Goal: Information Seeking & Learning: Find specific page/section

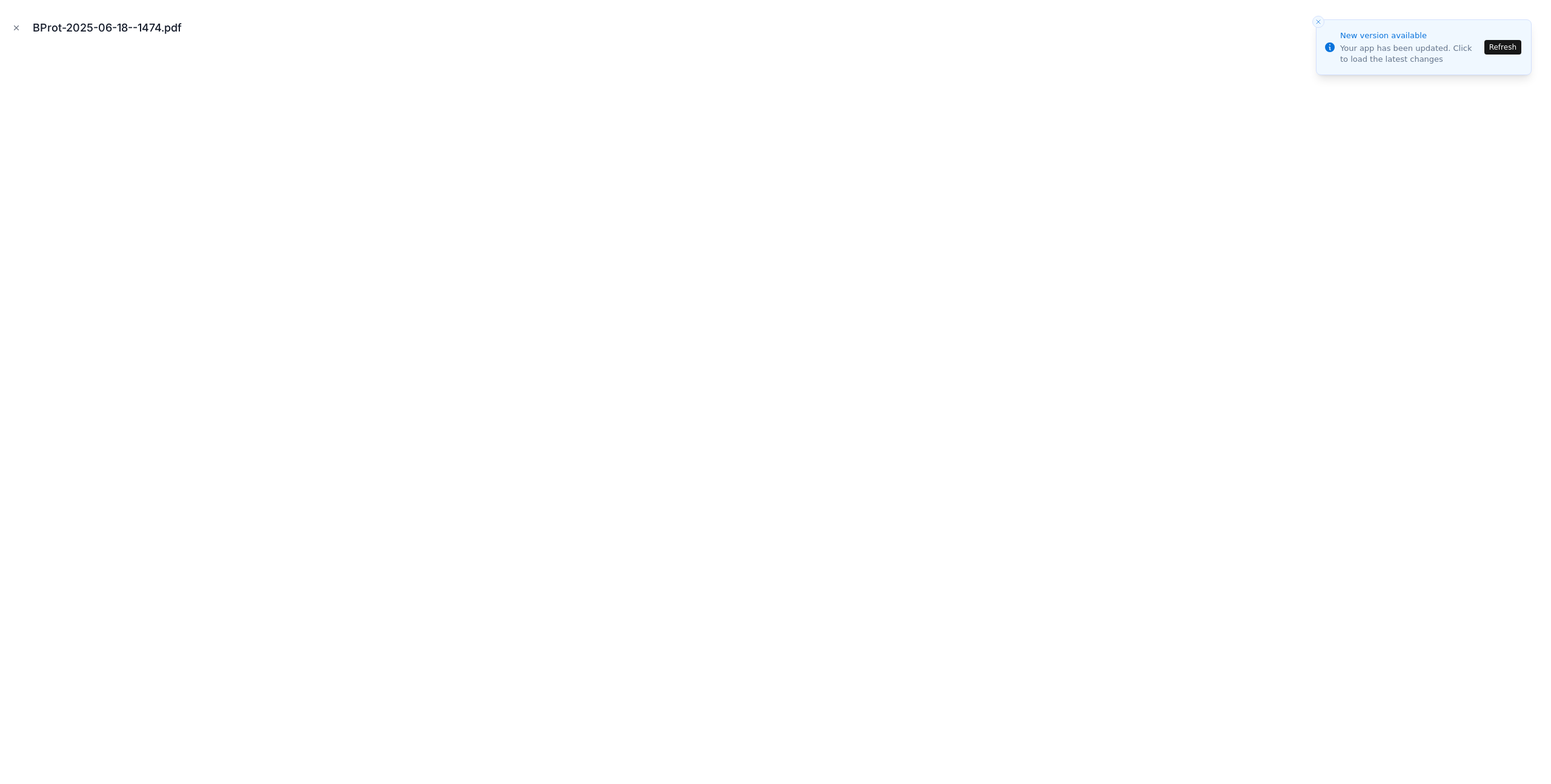
scroll to position [208, 0]
click at [17, 28] on icon "Close modal" at bounding box center [16, 28] width 4 height 4
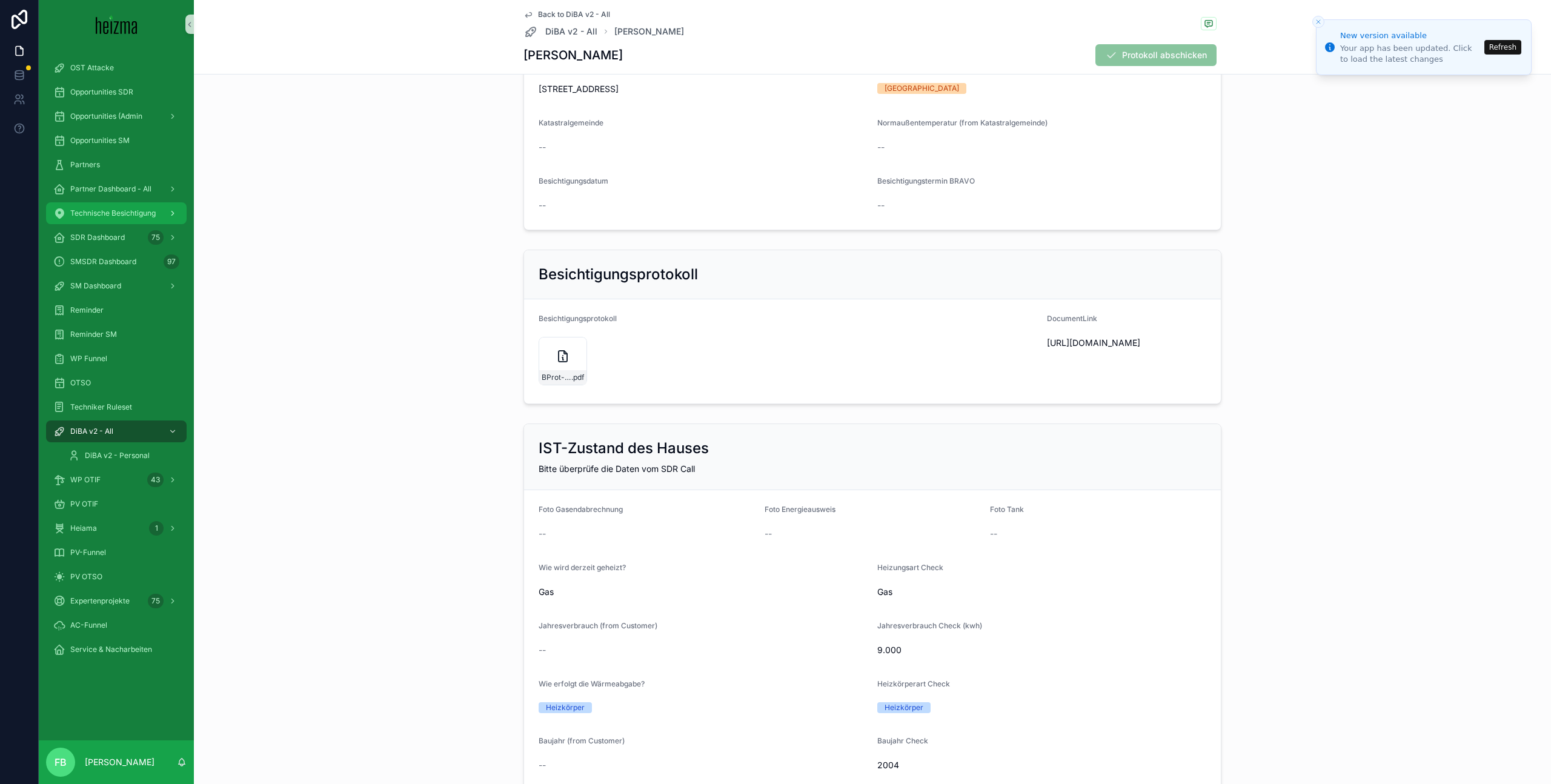
click at [104, 217] on span "Technische Besichtigung" at bounding box center [113, 213] width 85 height 9
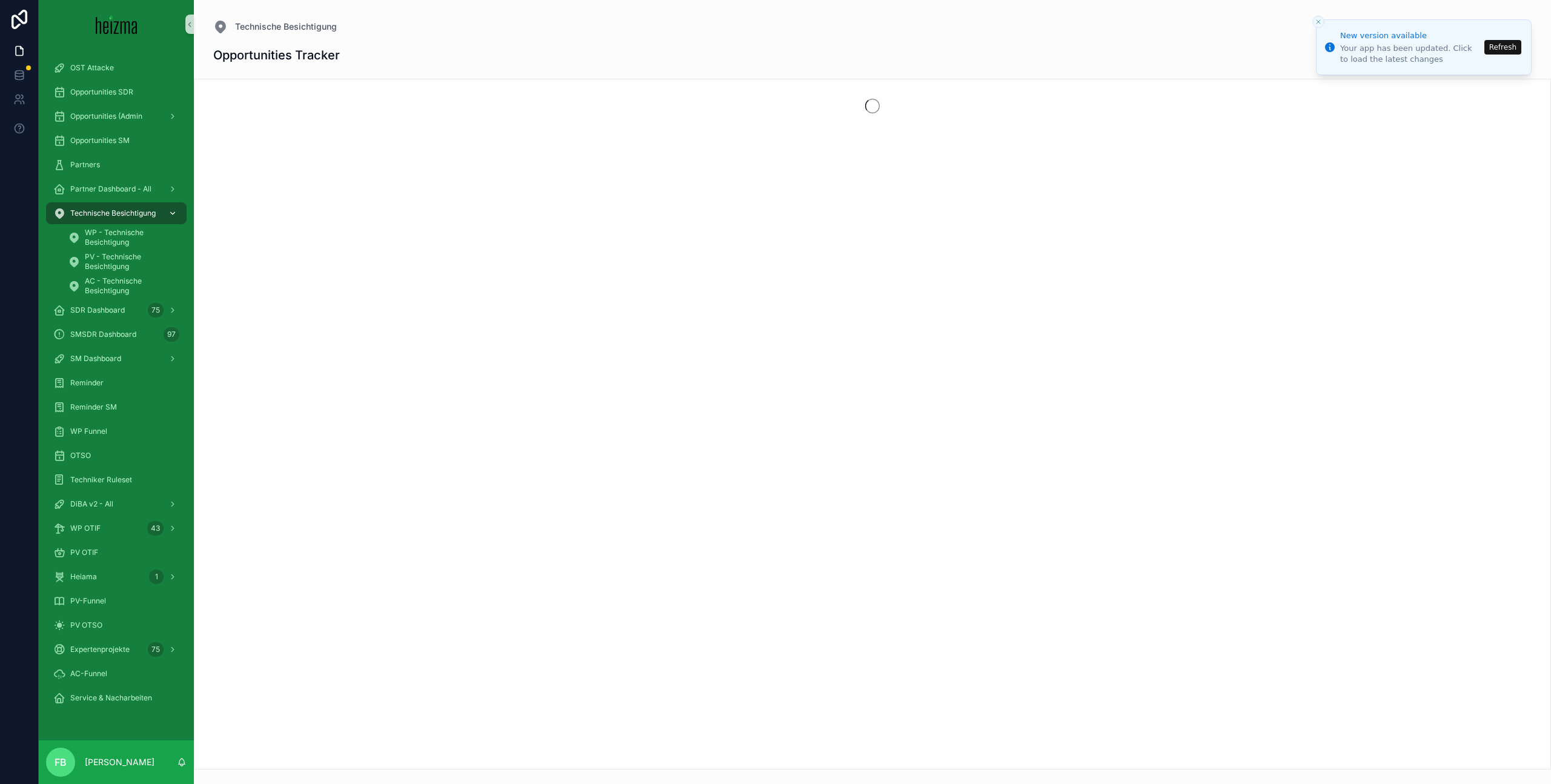
click at [104, 217] on span "Technische Besichtigung" at bounding box center [113, 213] width 85 height 9
click at [120, 236] on span "WP - Technische Besichtigung" at bounding box center [129, 237] width 89 height 20
click at [115, 213] on span "Technische Besichtigung" at bounding box center [113, 213] width 85 height 9
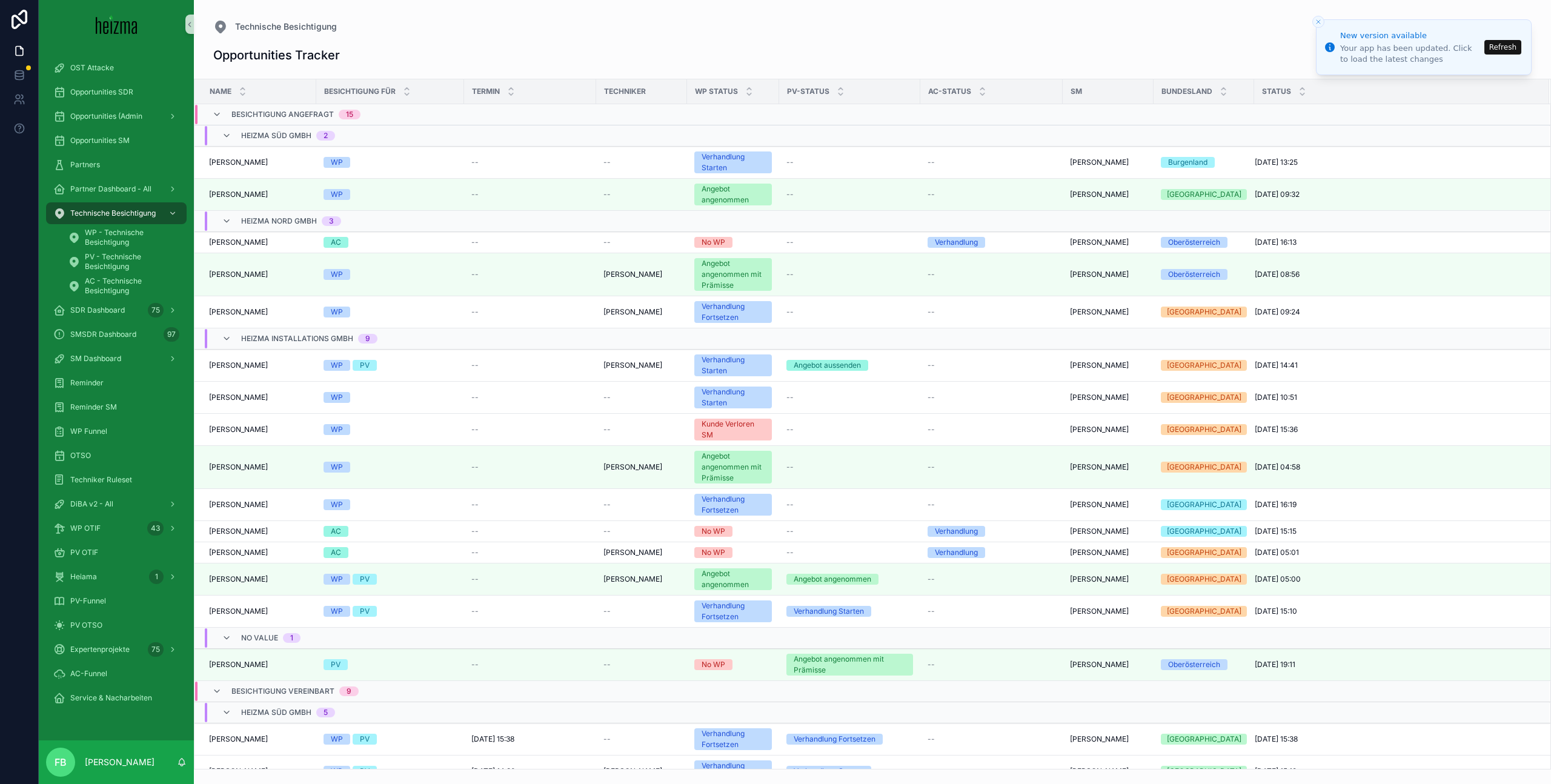
click at [1507, 48] on button "Refresh" at bounding box center [1502, 47] width 37 height 14
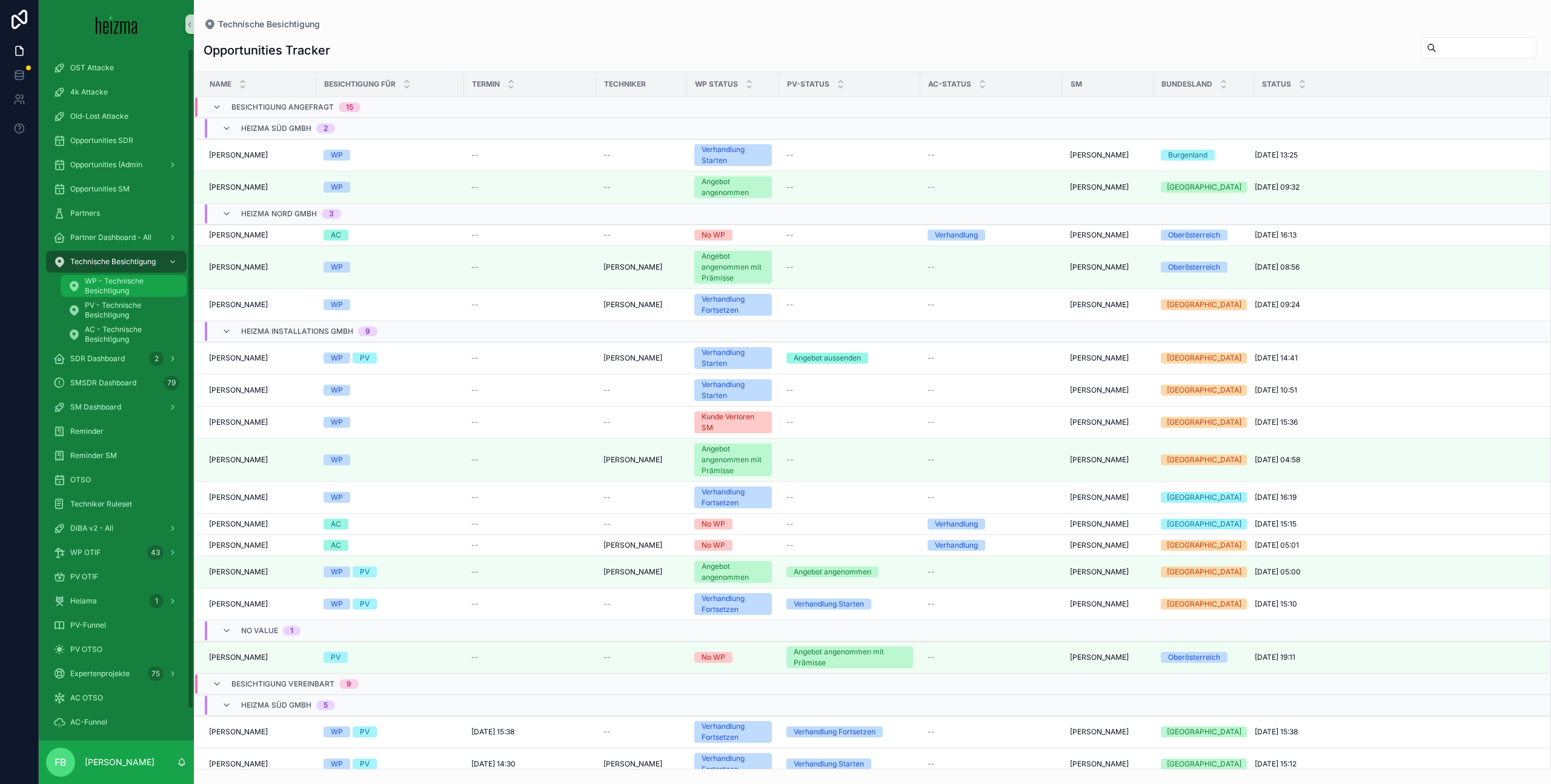
click at [124, 281] on span "WP - Technische Besichtigung" at bounding box center [129, 286] width 89 height 20
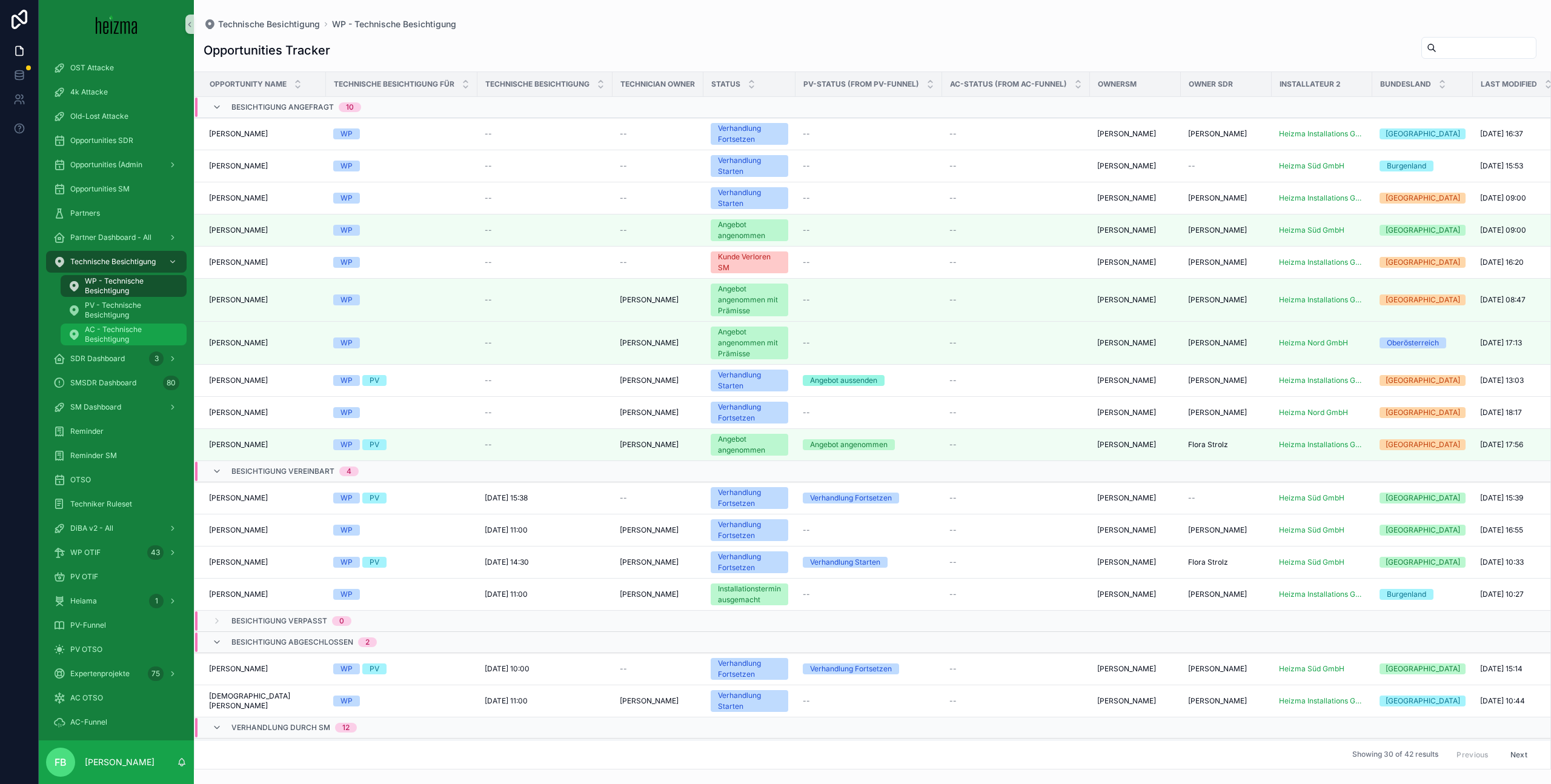
click at [112, 335] on span "AC - Technische Besichtigung" at bounding box center [129, 334] width 89 height 20
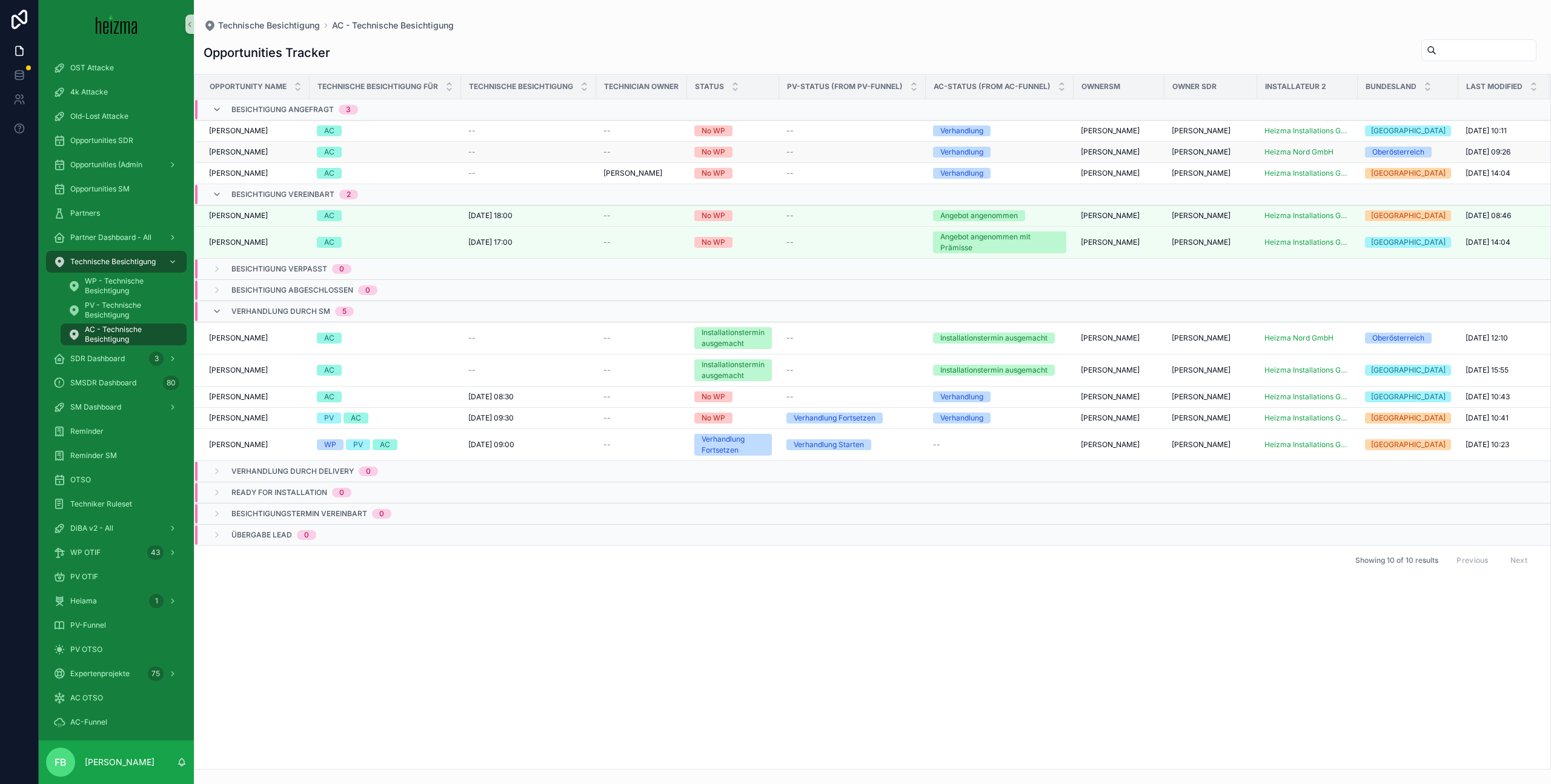
click at [239, 152] on span "[PERSON_NAME]" at bounding box center [238, 151] width 59 height 9
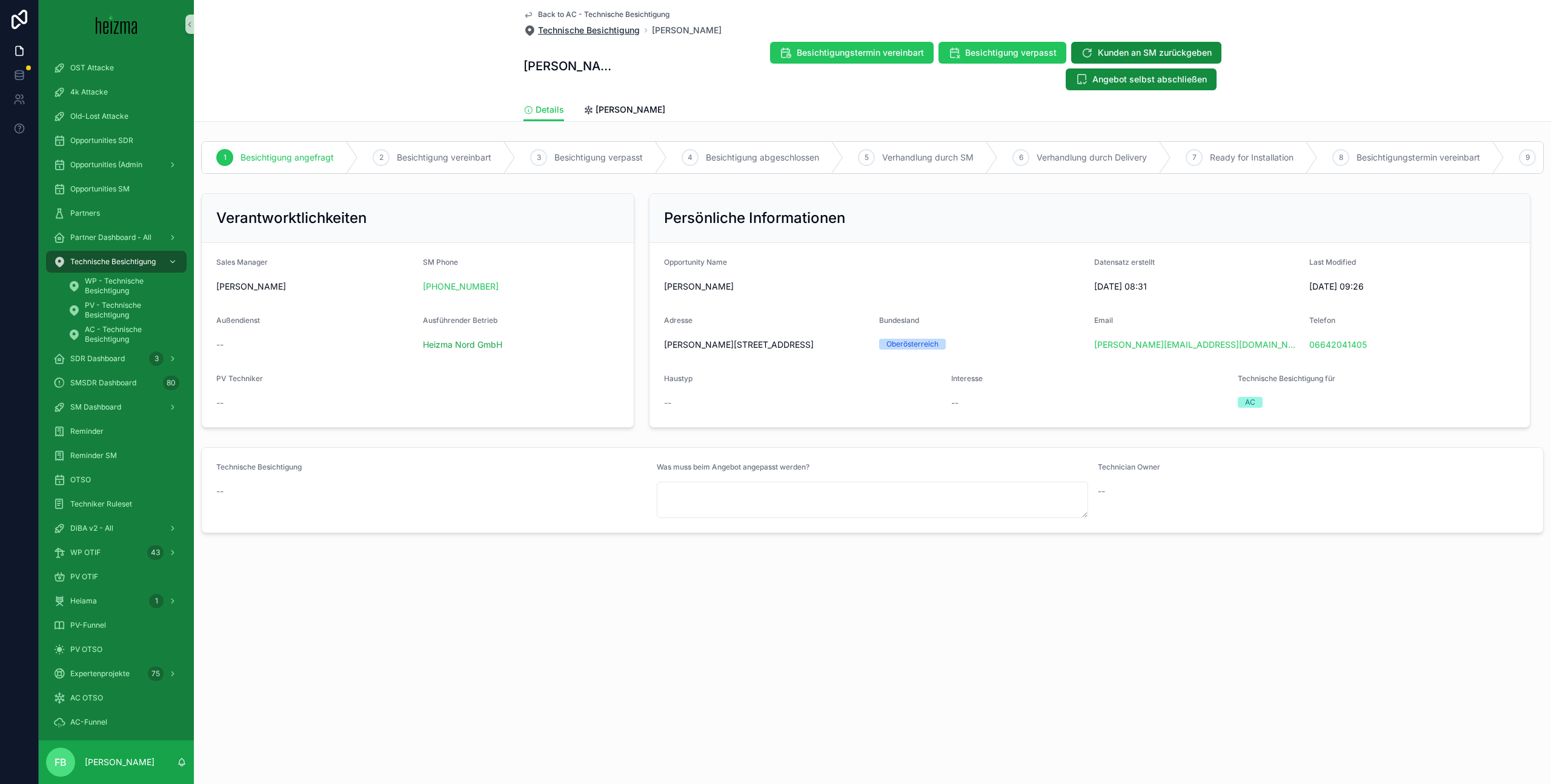
click at [557, 30] on span "Technische Besichtigung" at bounding box center [589, 30] width 102 height 12
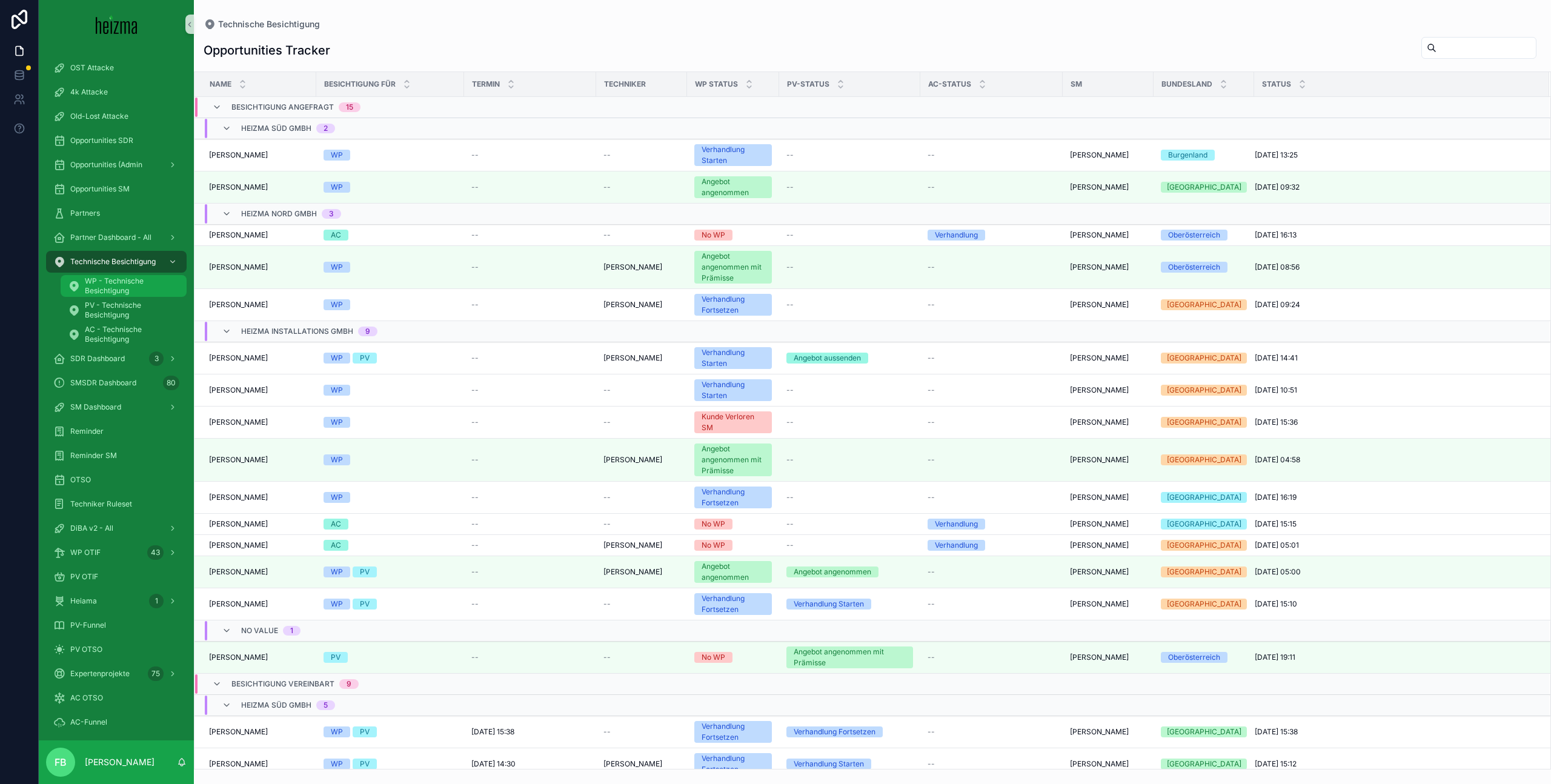
click at [119, 283] on span "WP - Technische Besichtigung" at bounding box center [129, 286] width 89 height 20
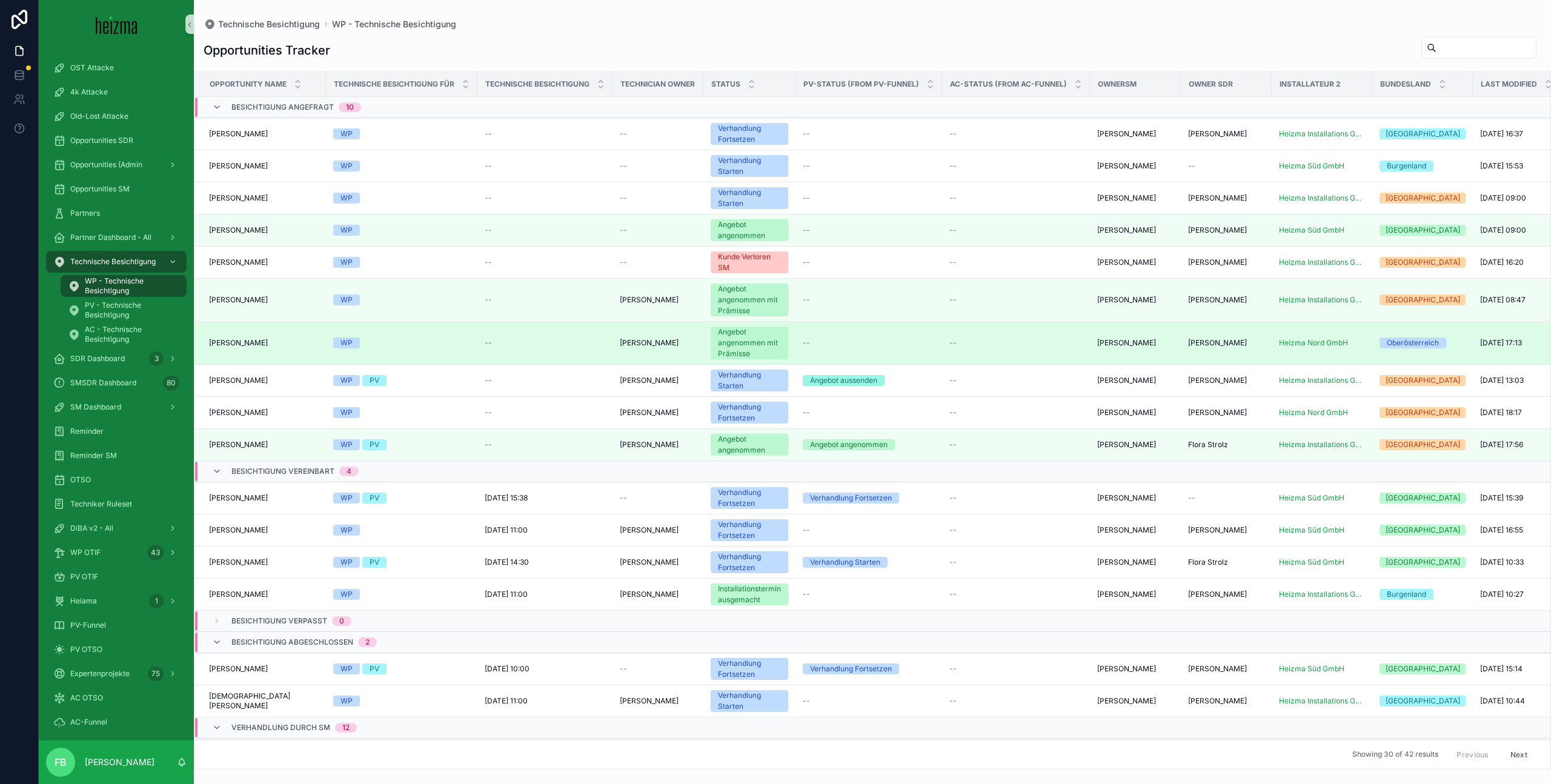
click at [249, 344] on span "[PERSON_NAME]" at bounding box center [238, 342] width 59 height 9
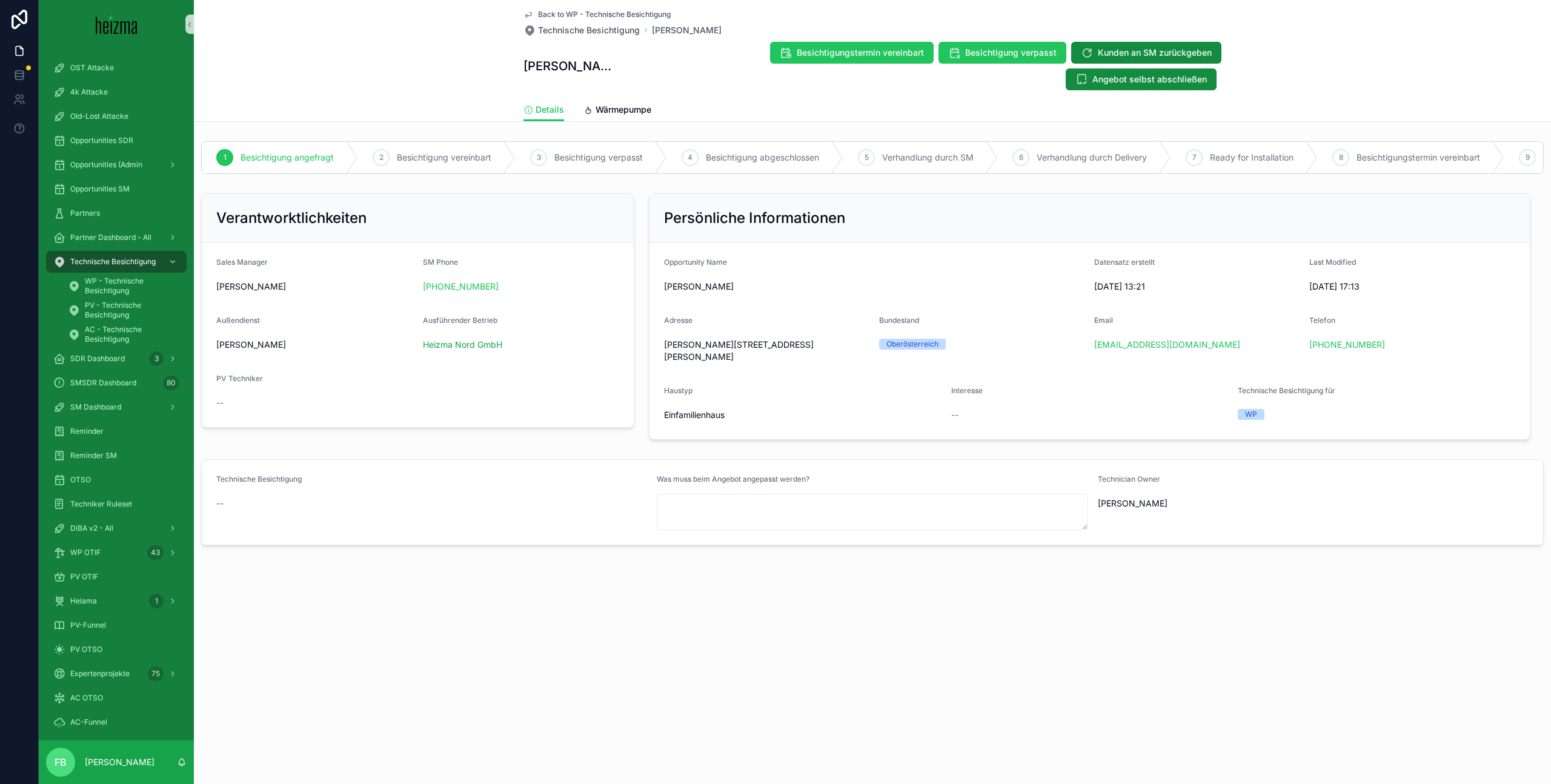
click at [543, 13] on span "Back to WP - Technische Besichtigung" at bounding box center [605, 14] width 133 height 9
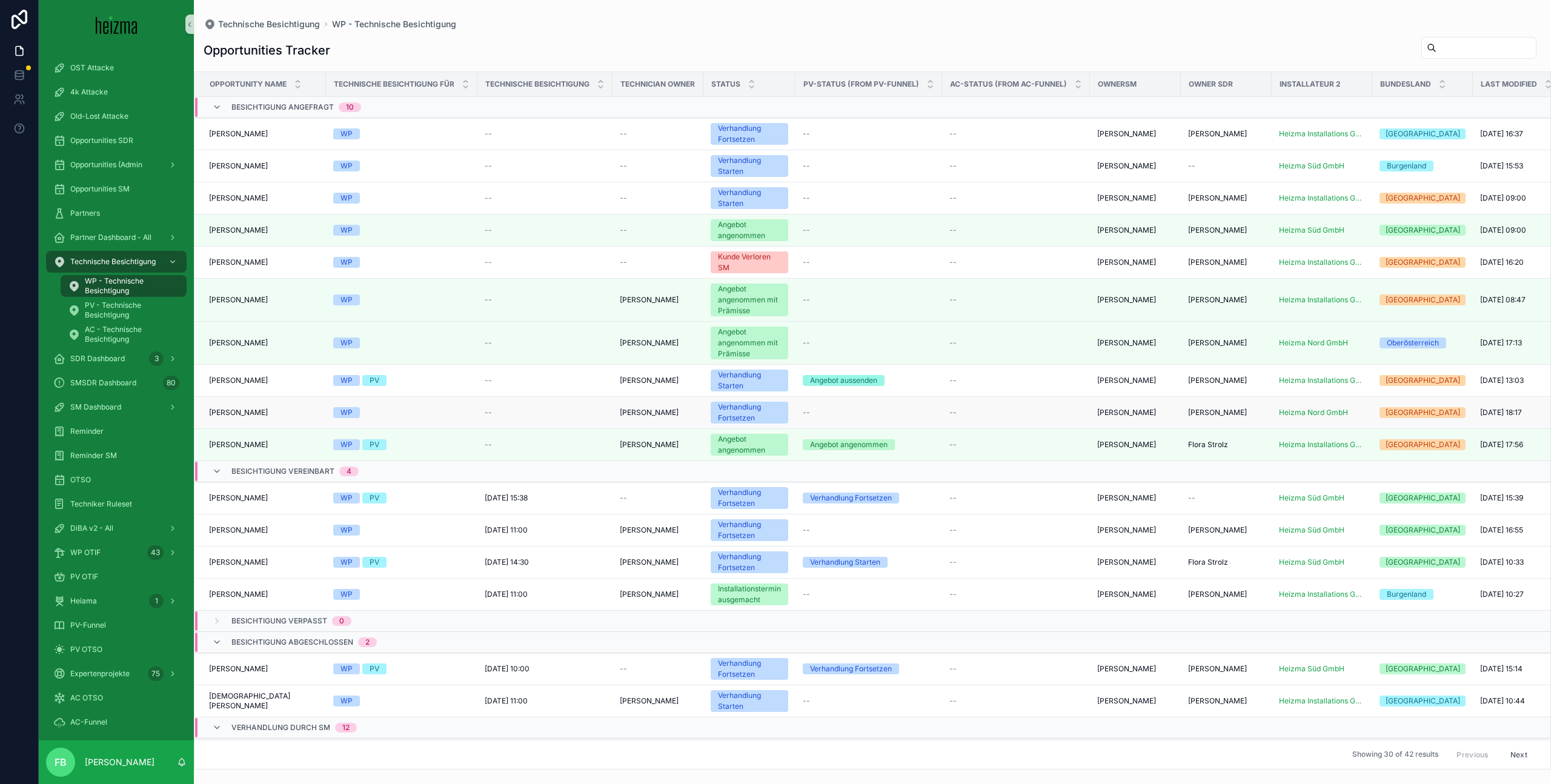
click at [241, 417] on span "[PERSON_NAME]" at bounding box center [238, 412] width 59 height 9
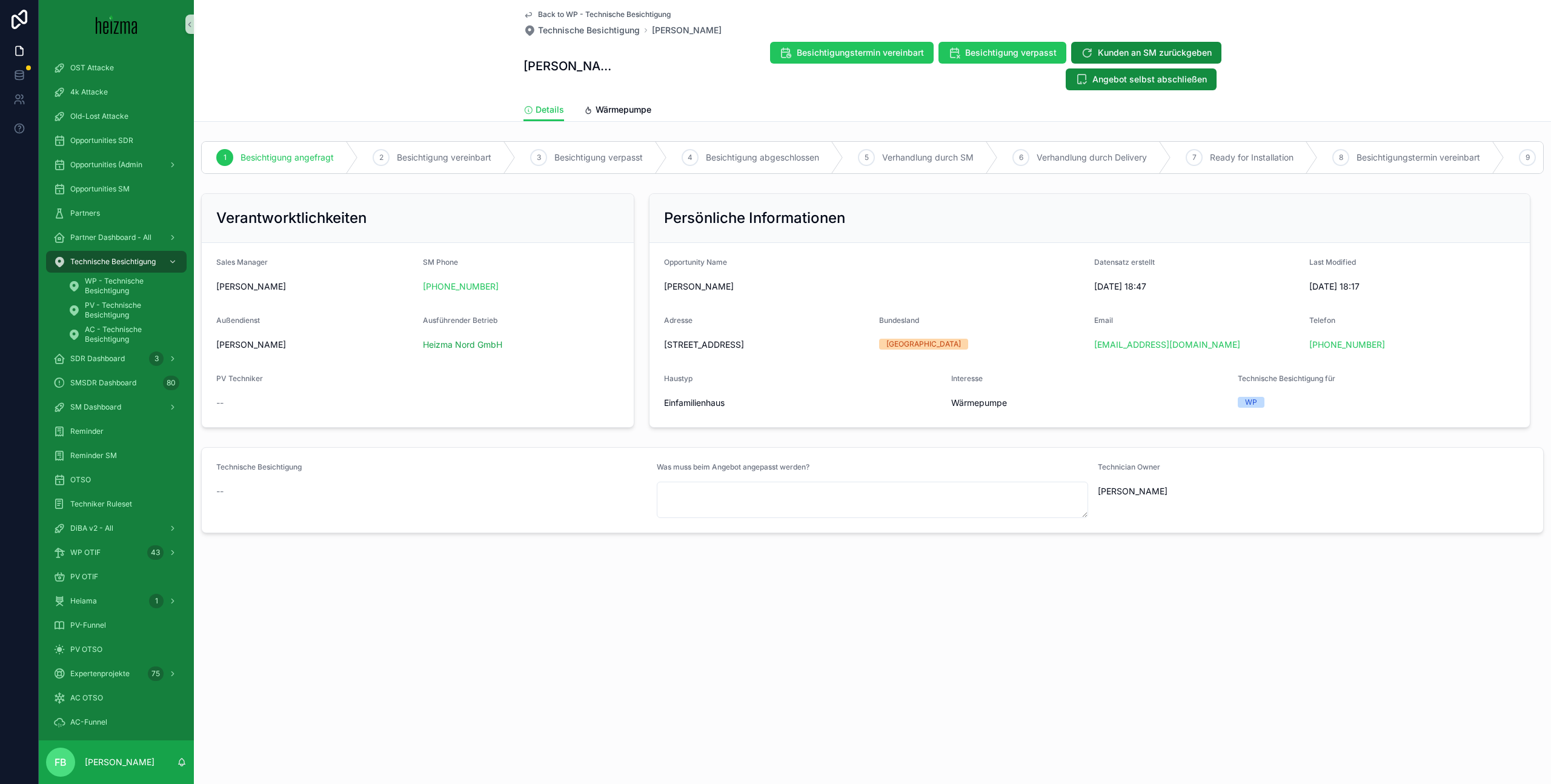
click at [543, 10] on span "Back to WP - Technische Besichtigung" at bounding box center [605, 14] width 133 height 9
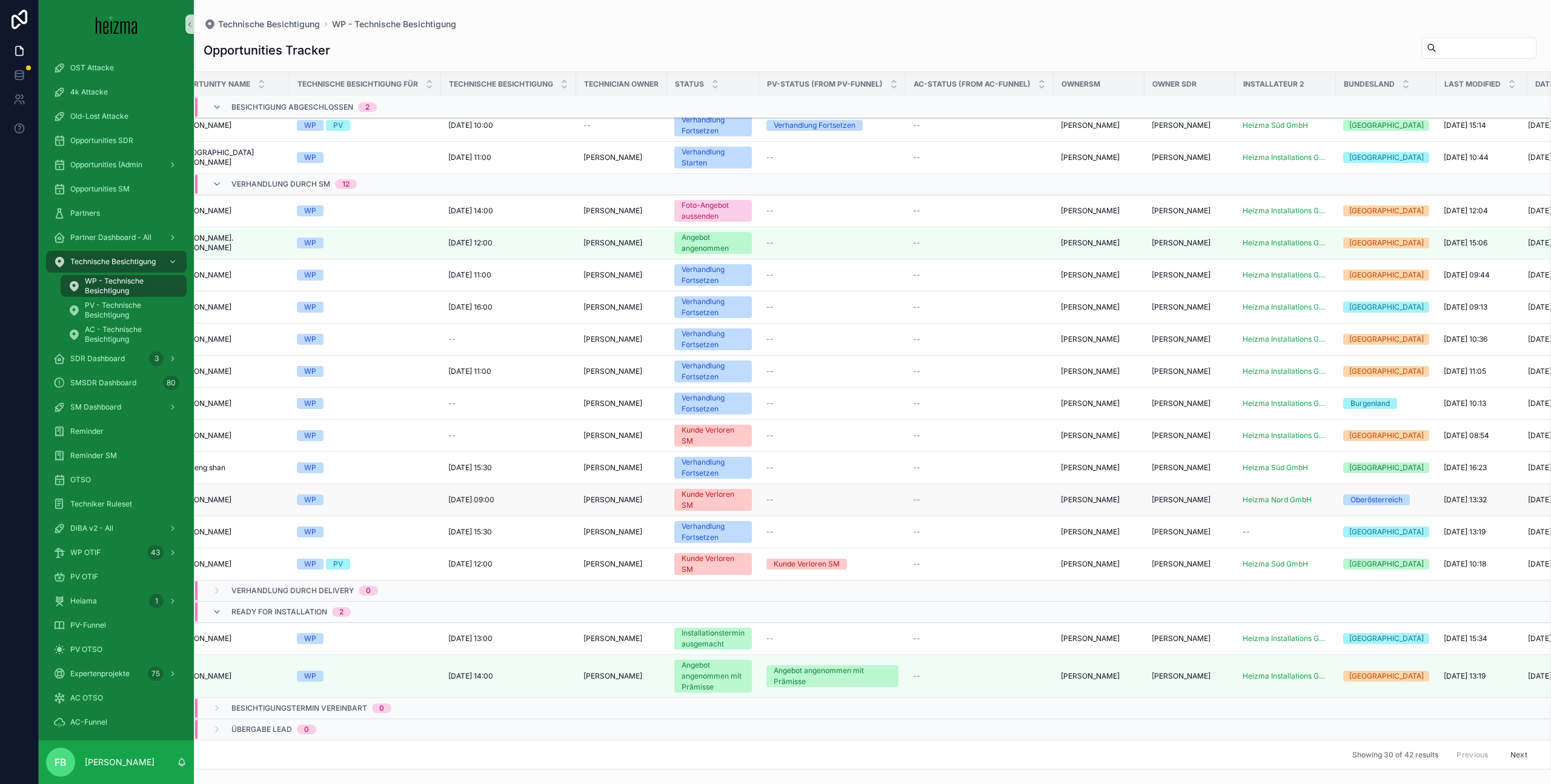
scroll to position [560, 0]
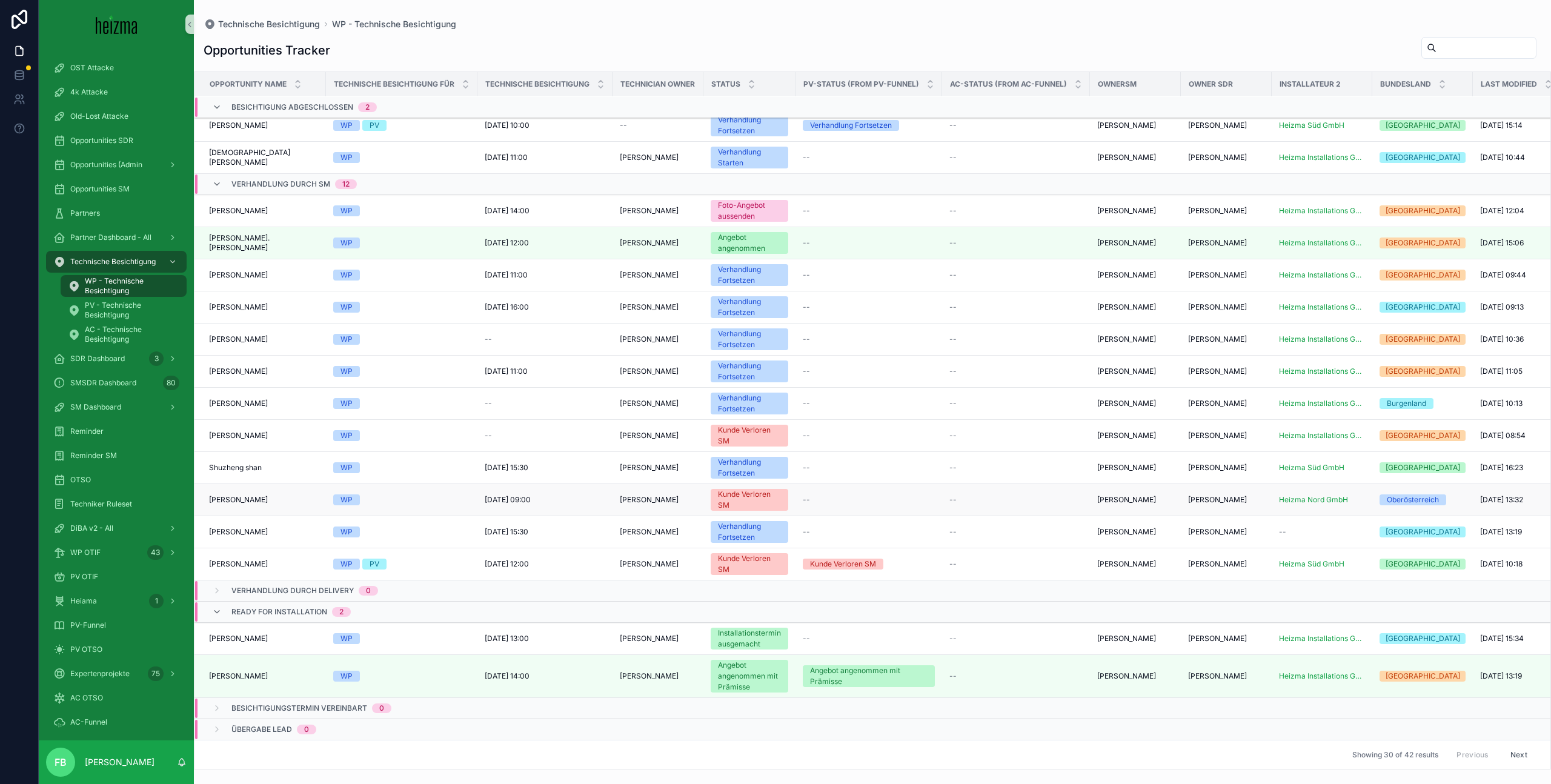
click at [252, 503] on span "[PERSON_NAME]" at bounding box center [238, 499] width 59 height 9
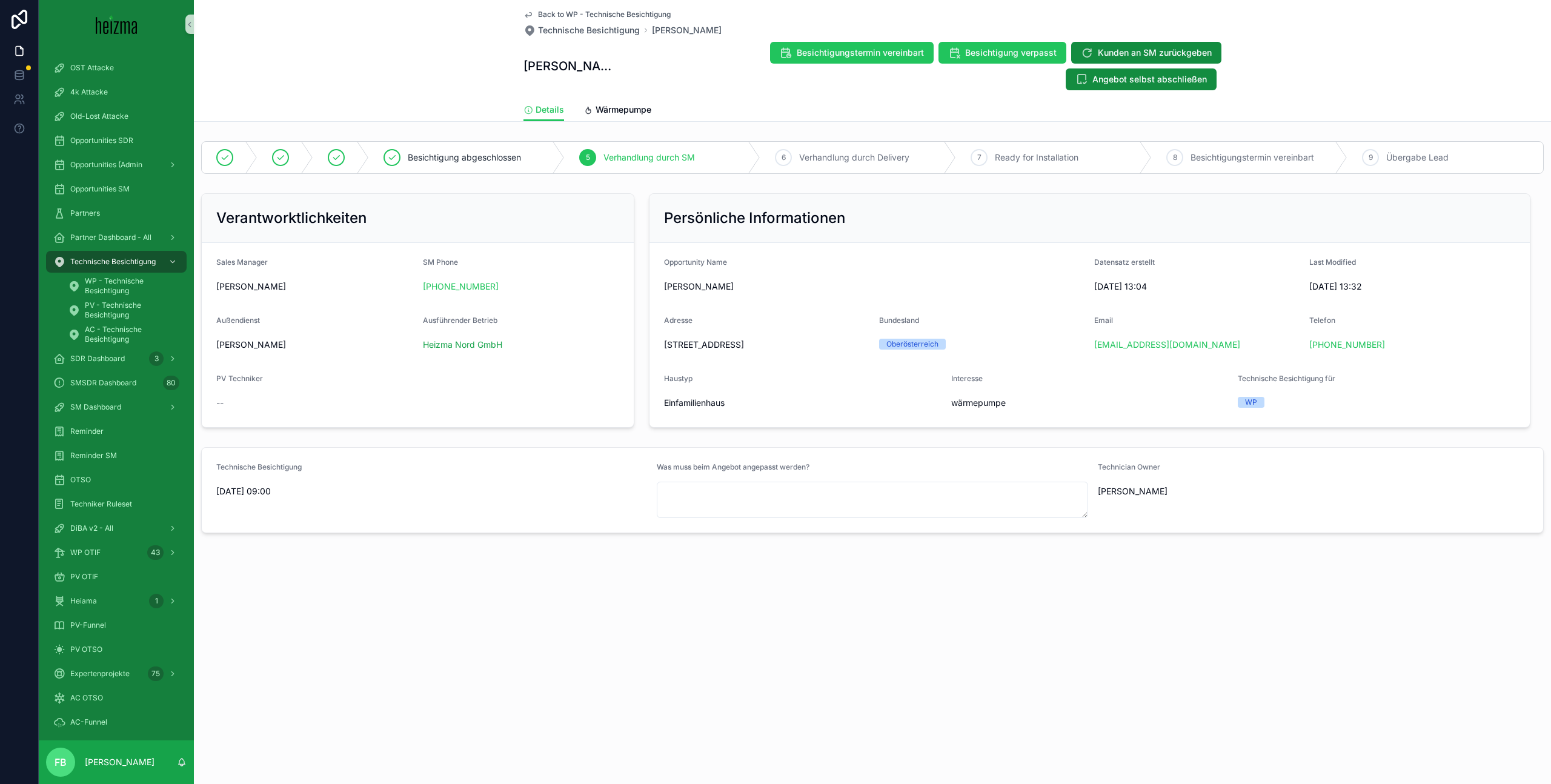
click at [551, 10] on span "Back to WP - Technische Besichtigung" at bounding box center [605, 14] width 133 height 9
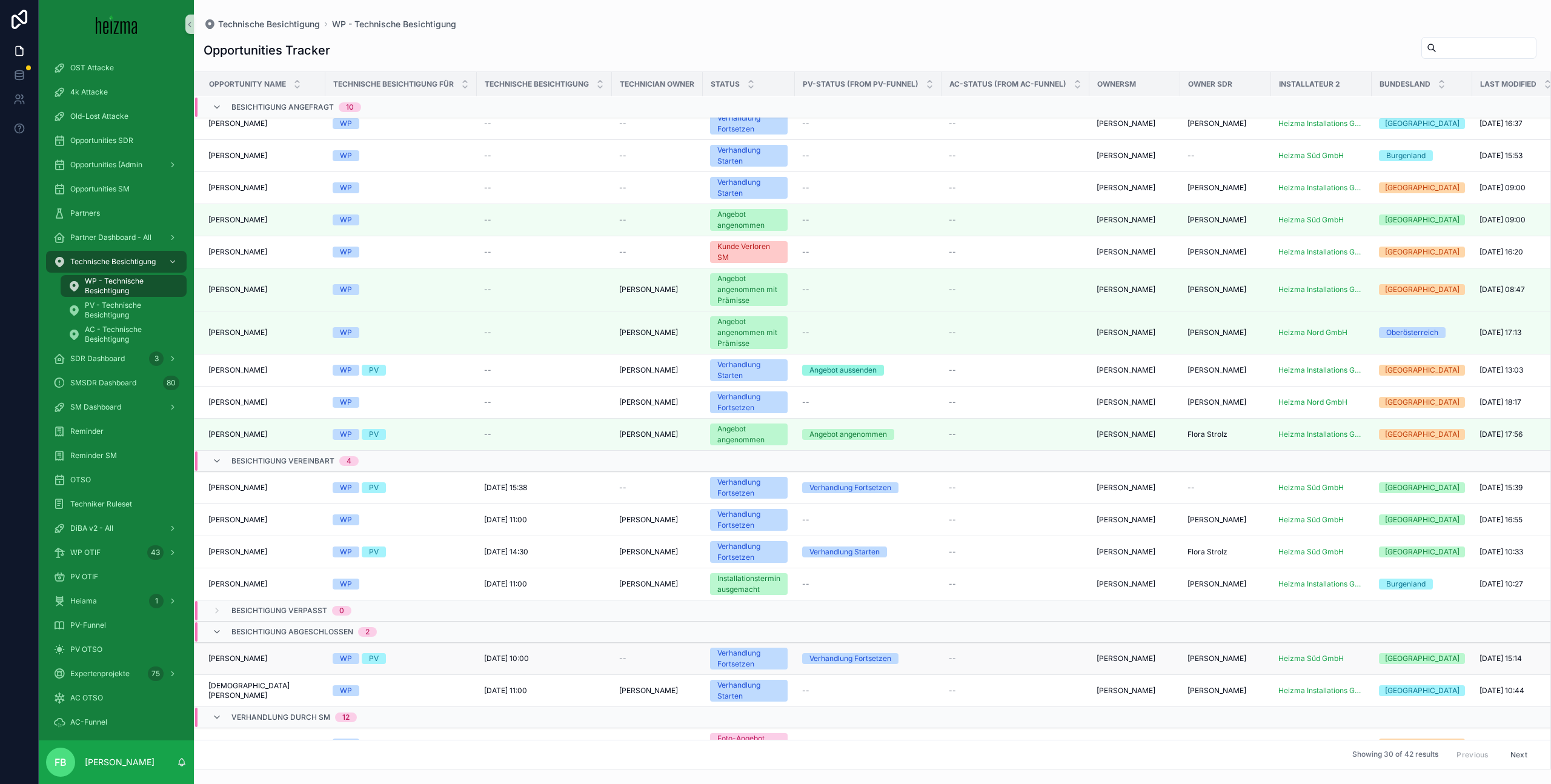
scroll to position [0, 1]
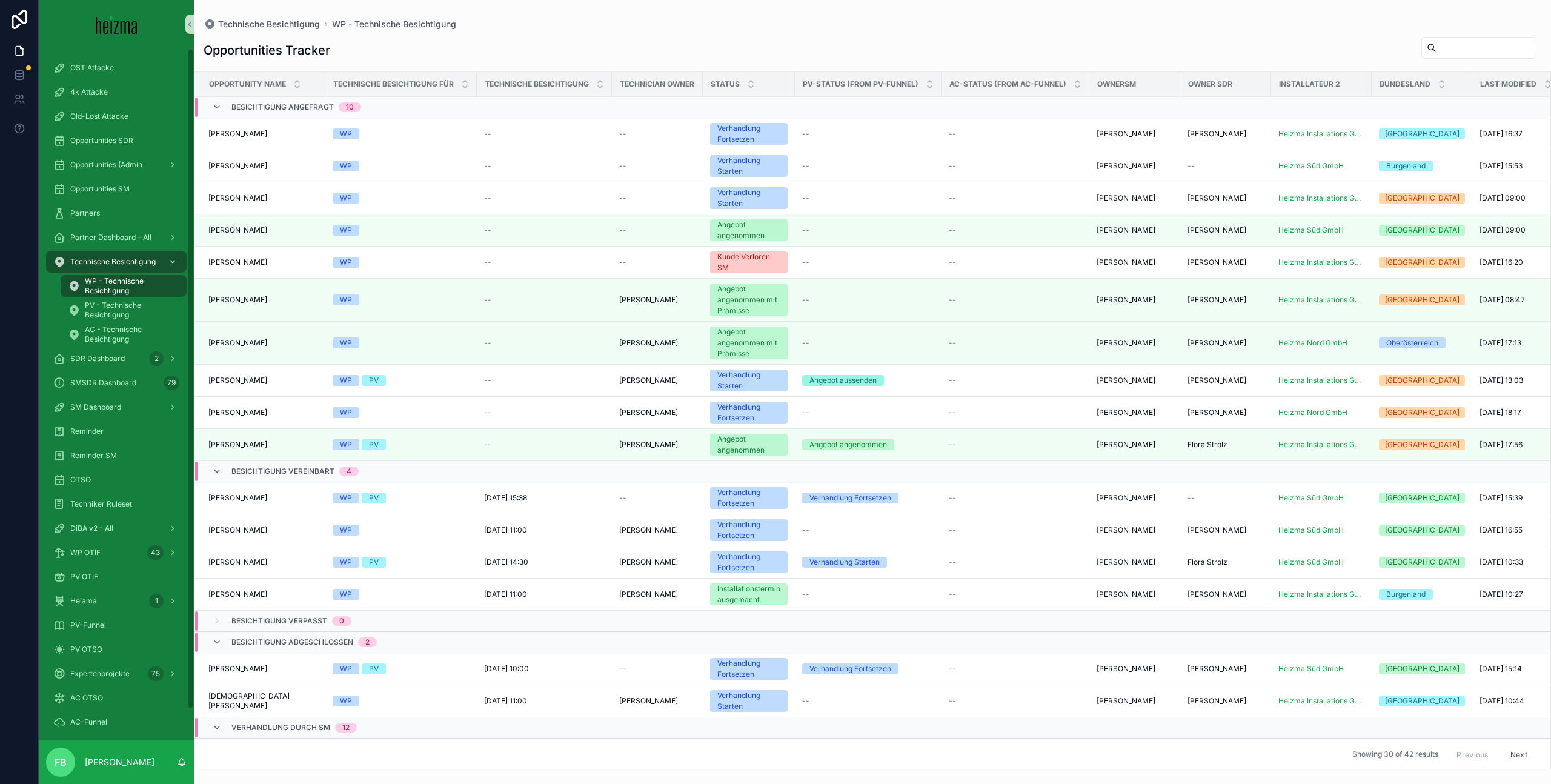
click at [116, 263] on span "Technische Besichtigung" at bounding box center [113, 261] width 85 height 9
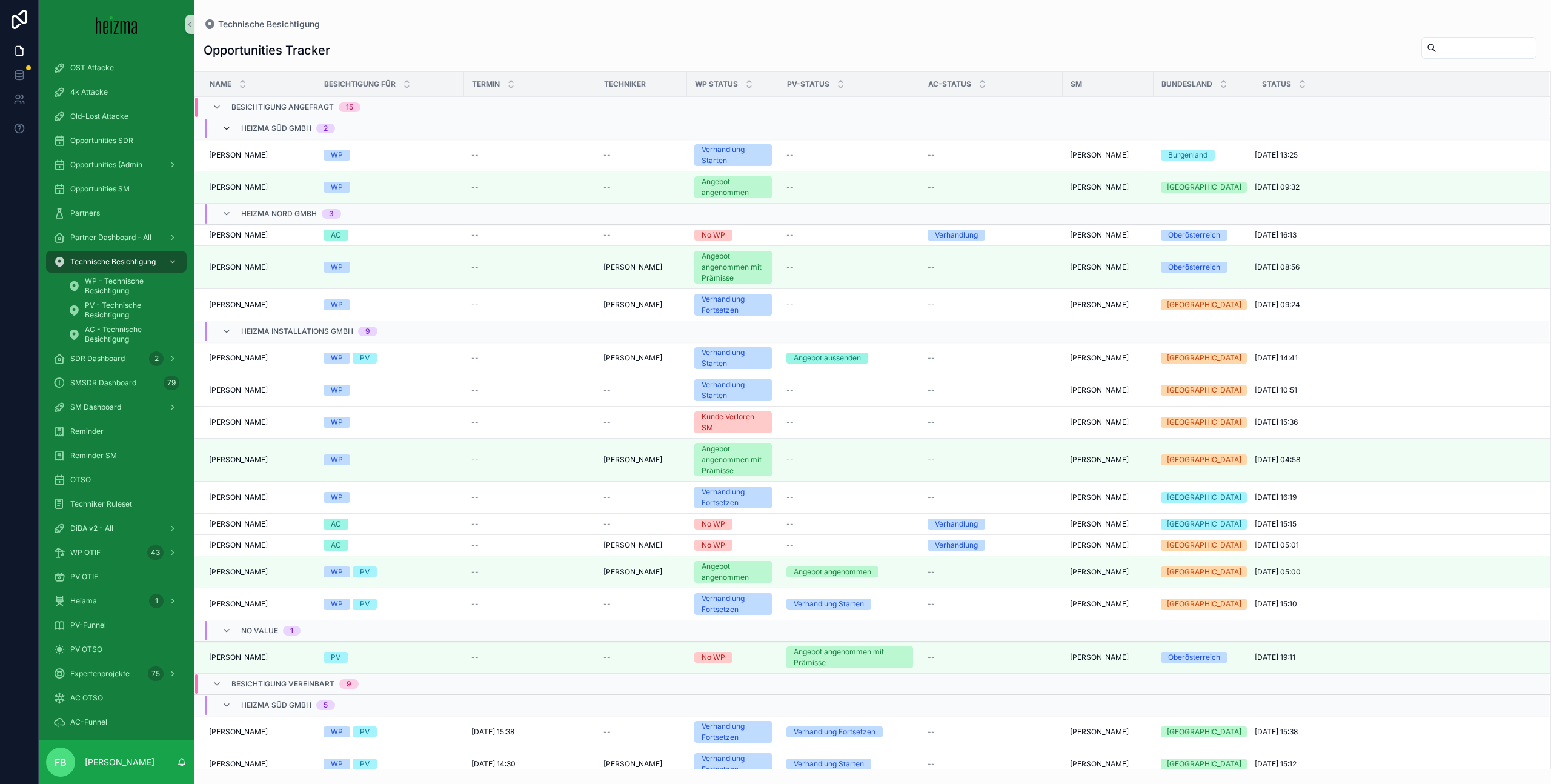
click at [226, 126] on icon "scrollable content" at bounding box center [226, 128] width 9 height 9
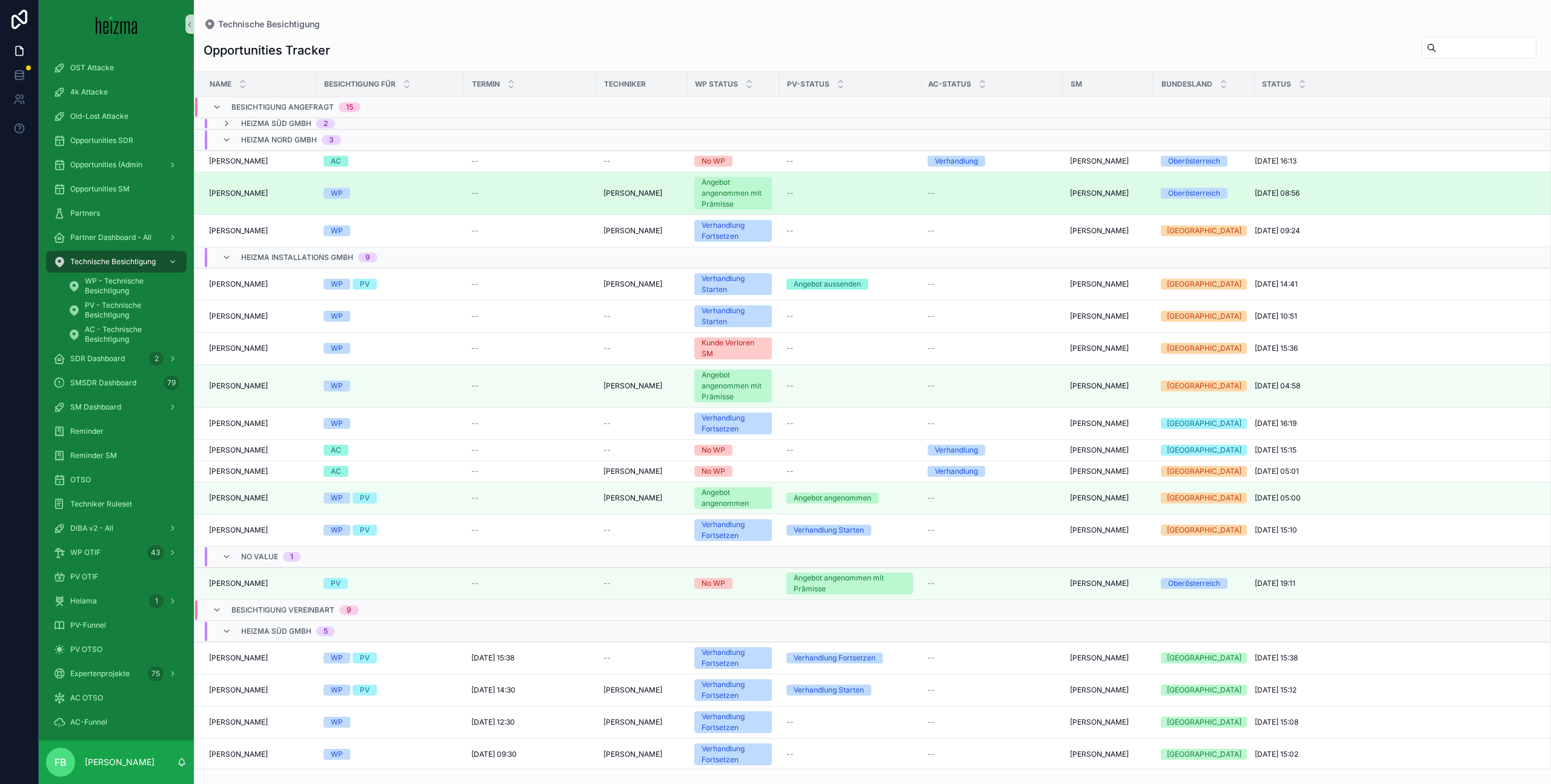
click at [651, 192] on span "[PERSON_NAME]" at bounding box center [632, 193] width 59 height 9
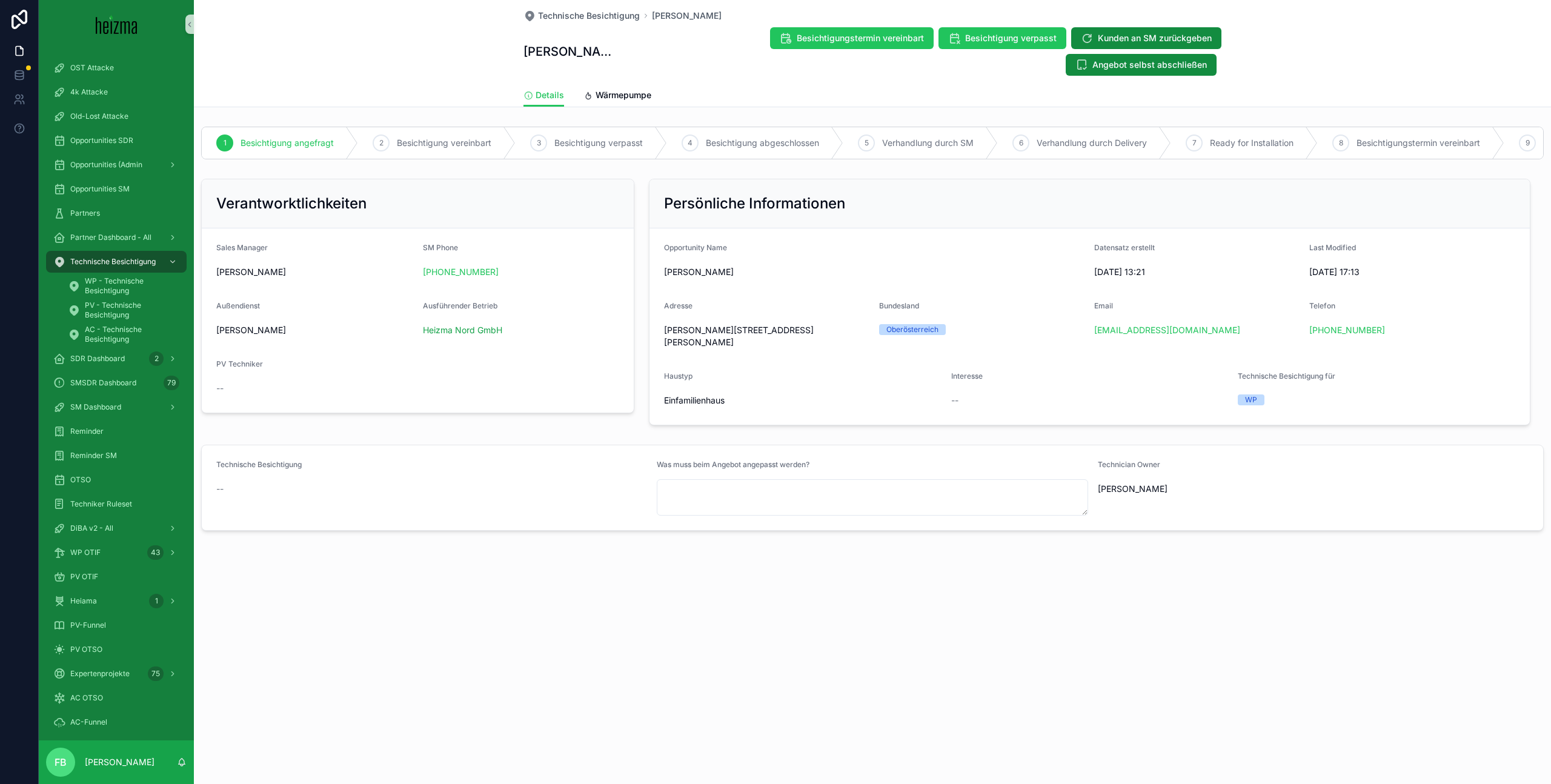
click at [262, 324] on span "[PERSON_NAME]" at bounding box center [251, 330] width 70 height 12
click at [312, 359] on div "PV Techniker --" at bounding box center [315, 378] width 197 height 39
click at [118, 254] on div "Technische Besichtigung" at bounding box center [116, 261] width 126 height 20
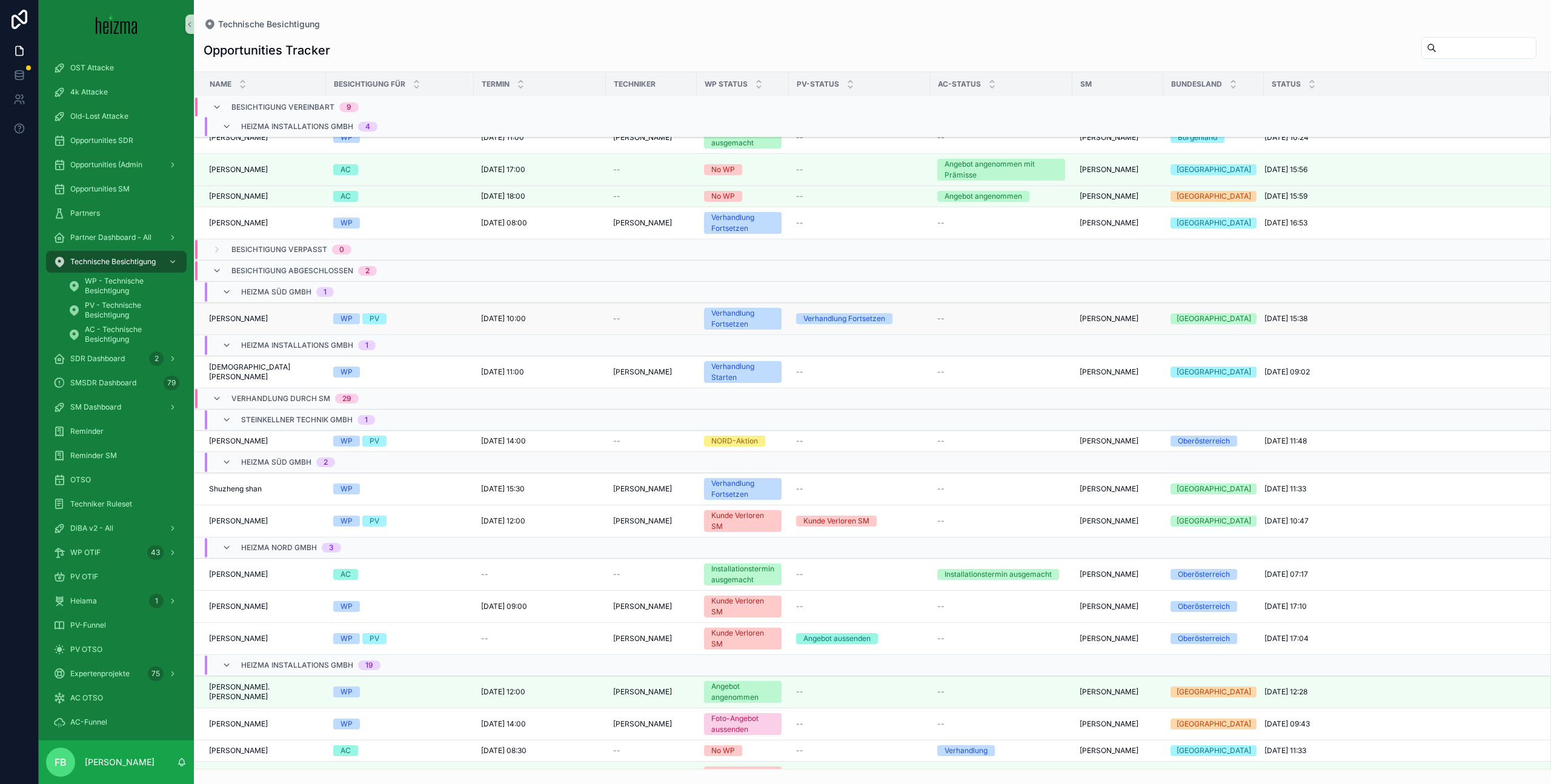
scroll to position [717, 0]
click at [218, 269] on icon "scrollable content" at bounding box center [216, 270] width 9 height 9
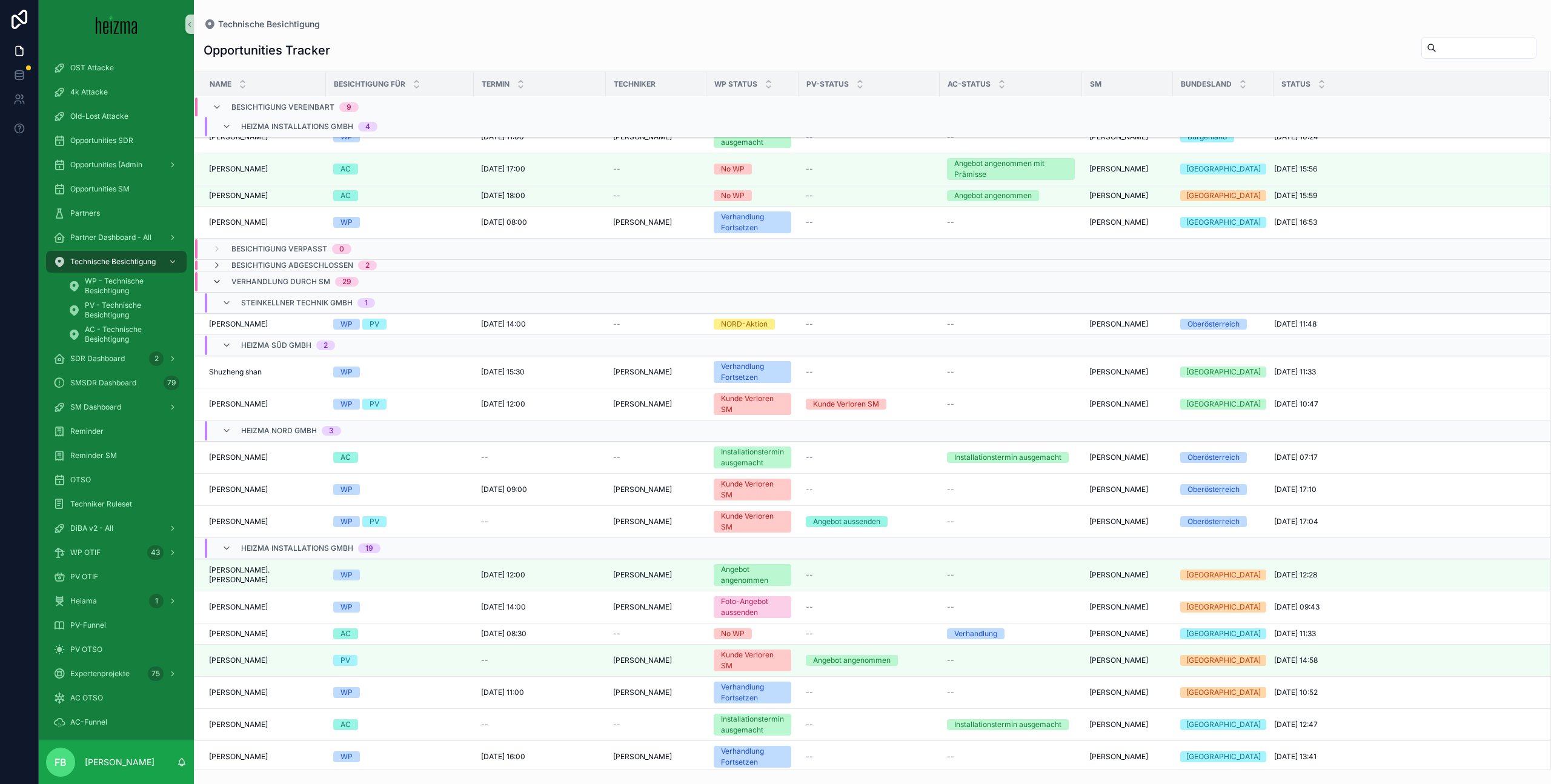
click at [216, 284] on icon "scrollable content" at bounding box center [216, 281] width 9 height 9
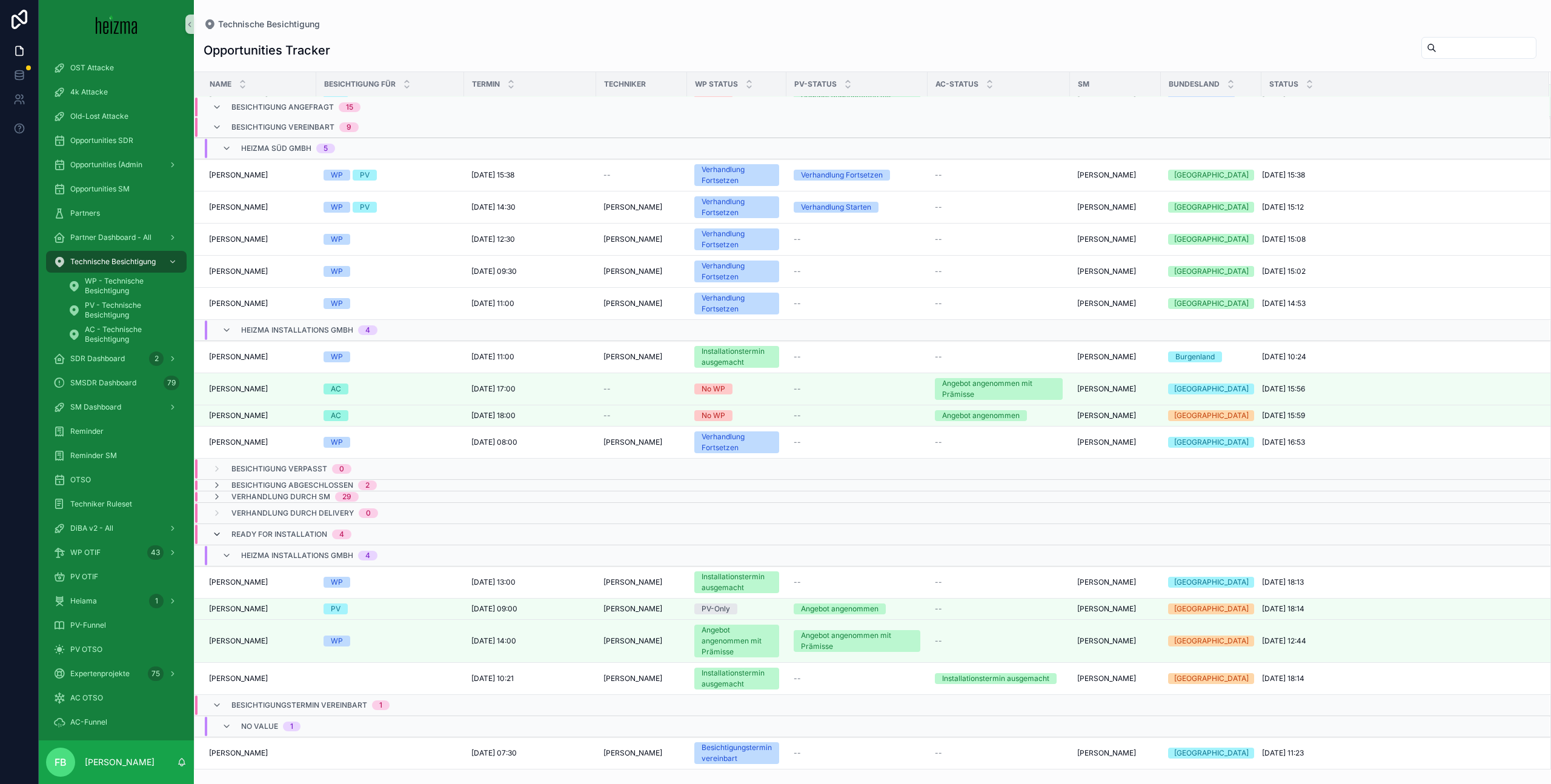
click at [216, 536] on icon "scrollable content" at bounding box center [216, 534] width 9 height 9
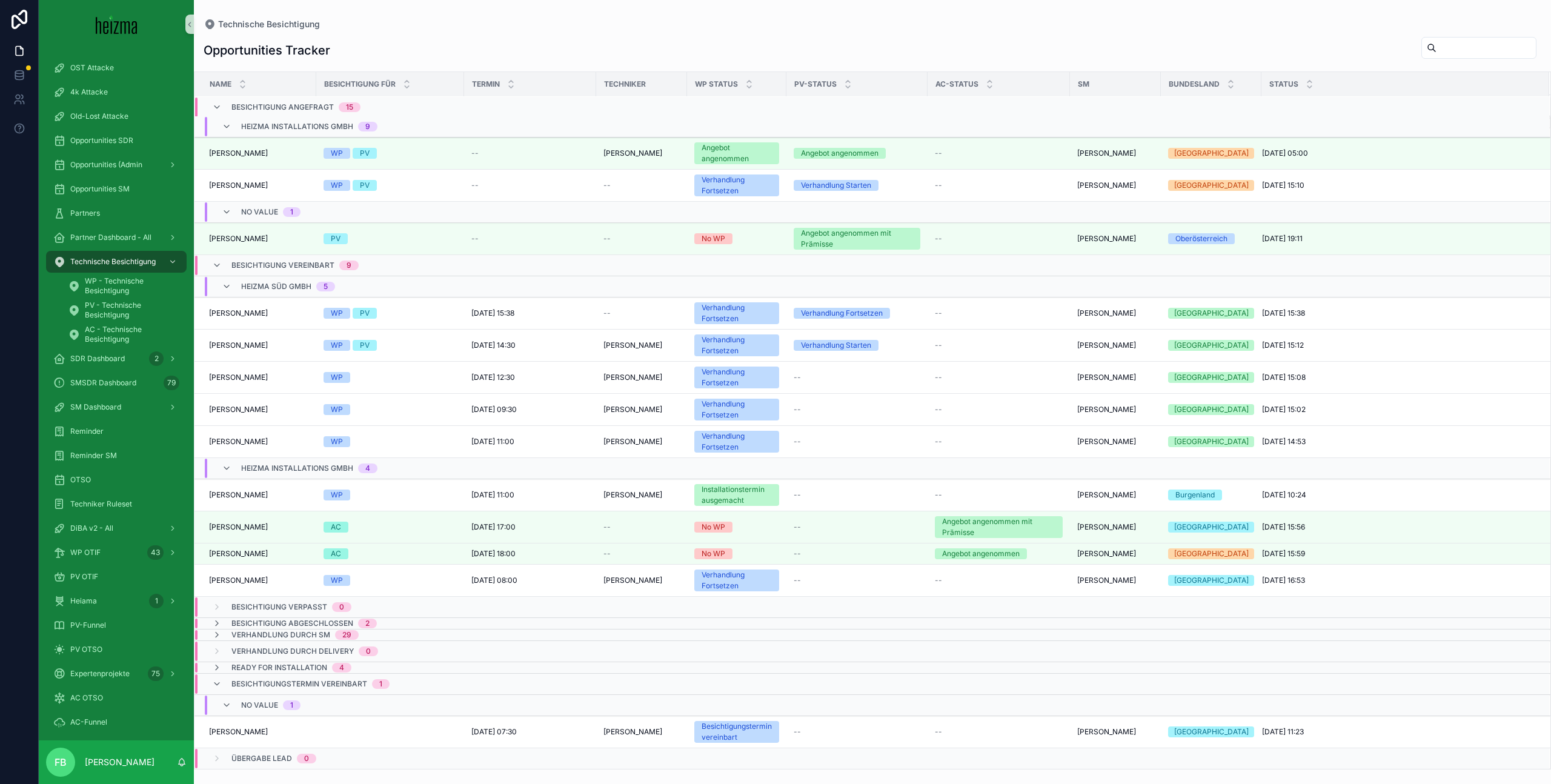
scroll to position [373, 0]
click at [218, 685] on icon "scrollable content" at bounding box center [216, 684] width 9 height 9
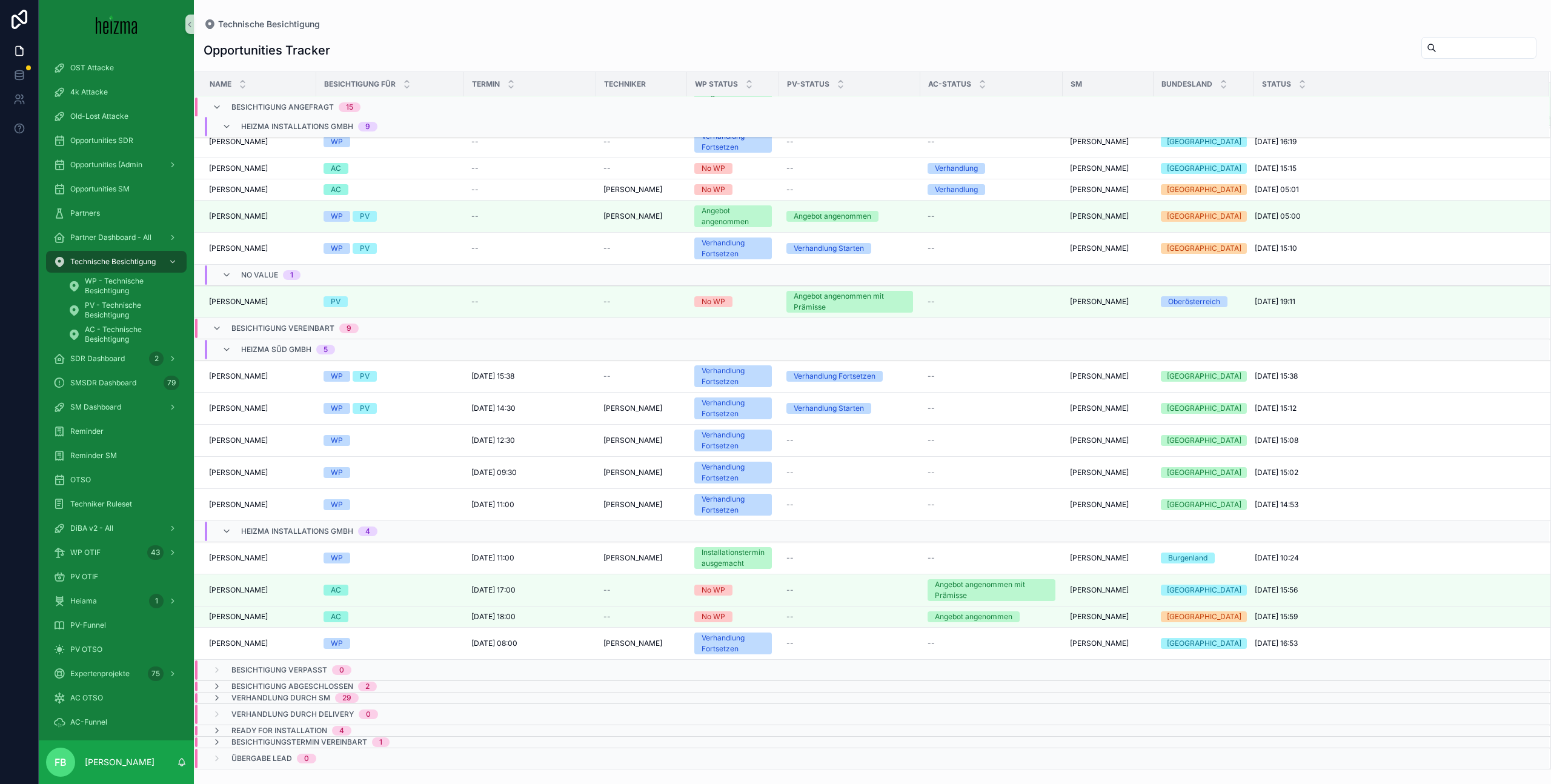
scroll to position [281, 0]
click at [217, 729] on icon "scrollable content" at bounding box center [216, 730] width 9 height 9
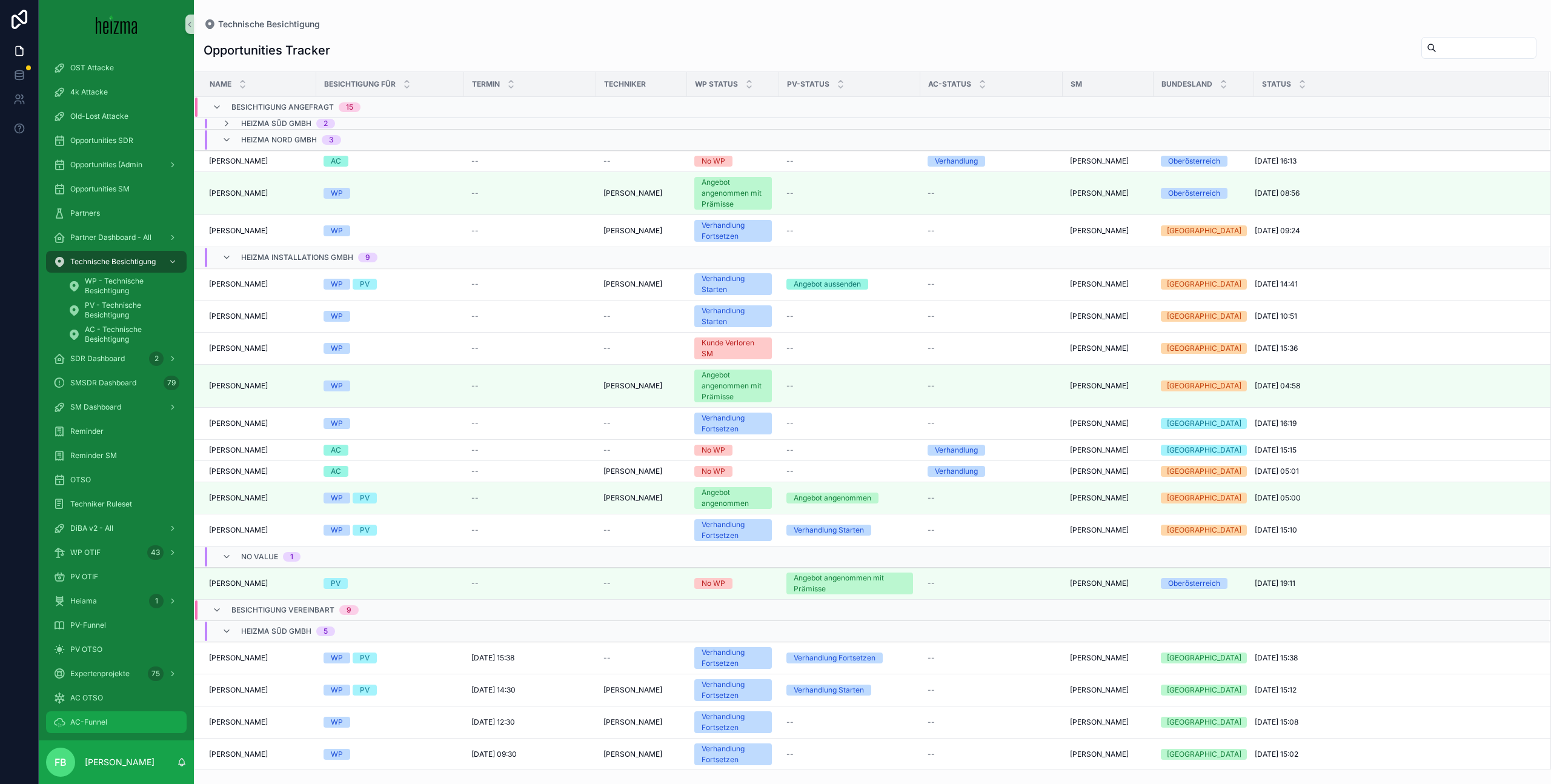
scroll to position [10, 0]
